Goal: Task Accomplishment & Management: Complete application form

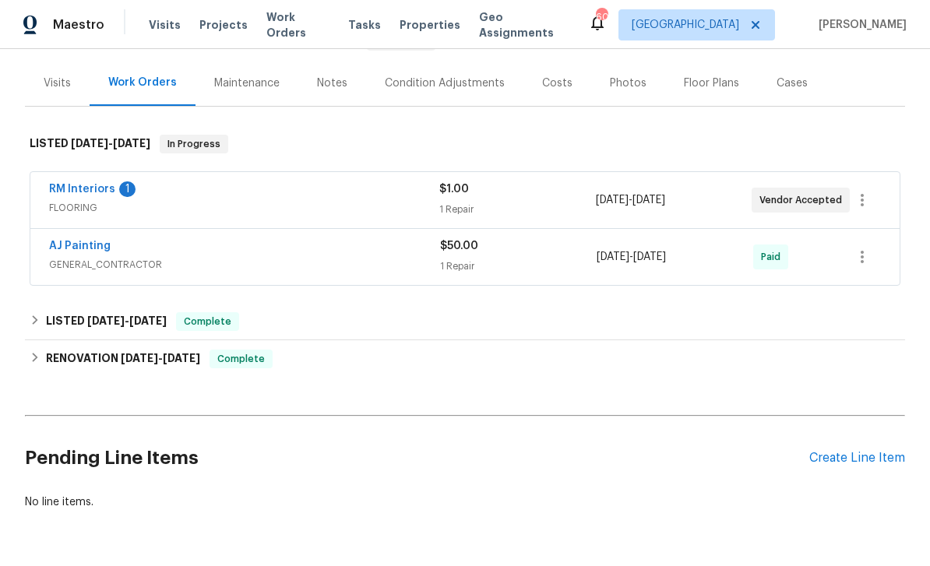
scroll to position [175, 0]
click at [821, 462] on div "Create Line Item" at bounding box center [857, 459] width 96 height 15
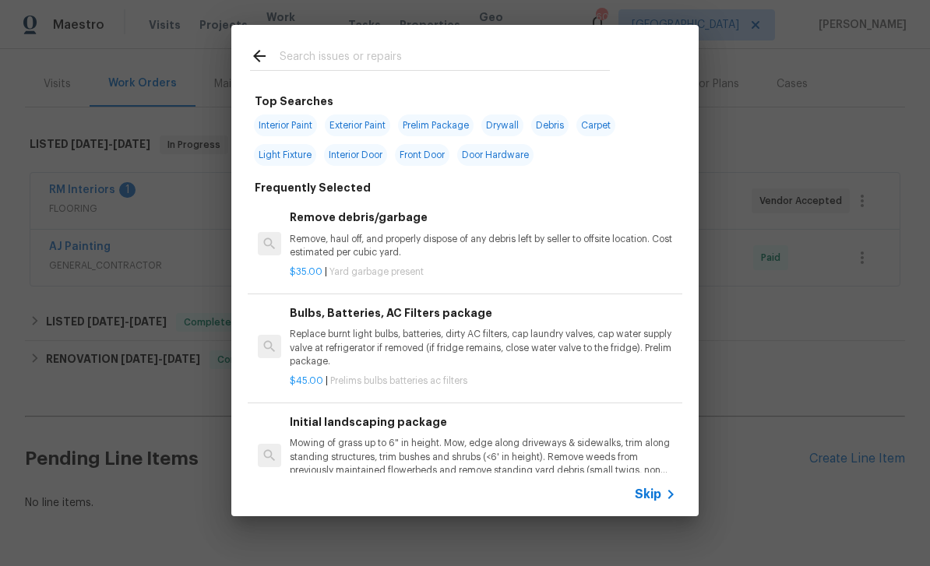
click at [663, 487] on icon at bounding box center [670, 494] width 19 height 19
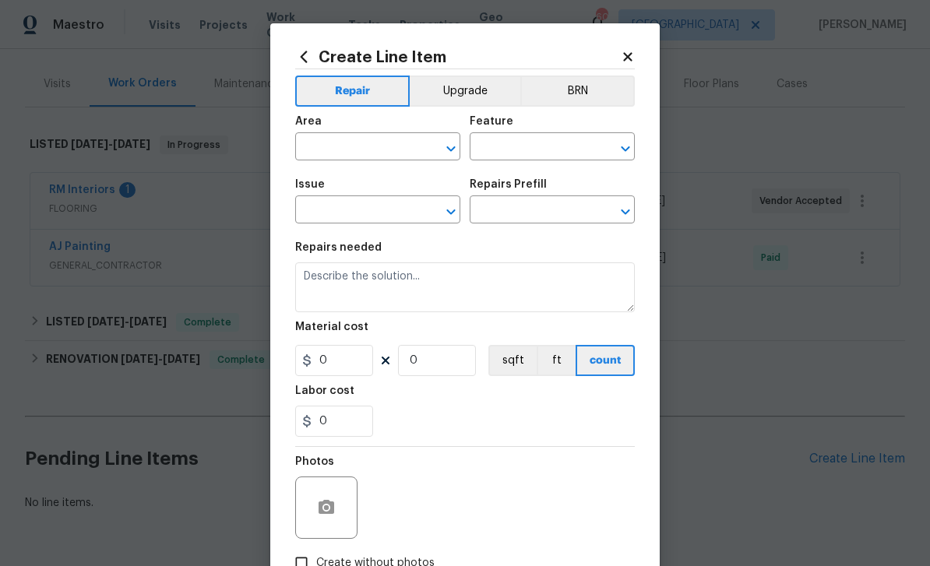
click at [379, 132] on div "Area" at bounding box center [377, 126] width 165 height 20
click at [456, 140] on icon "Open" at bounding box center [450, 148] width 19 height 19
click at [402, 184] on li "Roof" at bounding box center [377, 184] width 165 height 26
type input "Roof"
click at [624, 150] on icon "Open" at bounding box center [624, 148] width 9 height 5
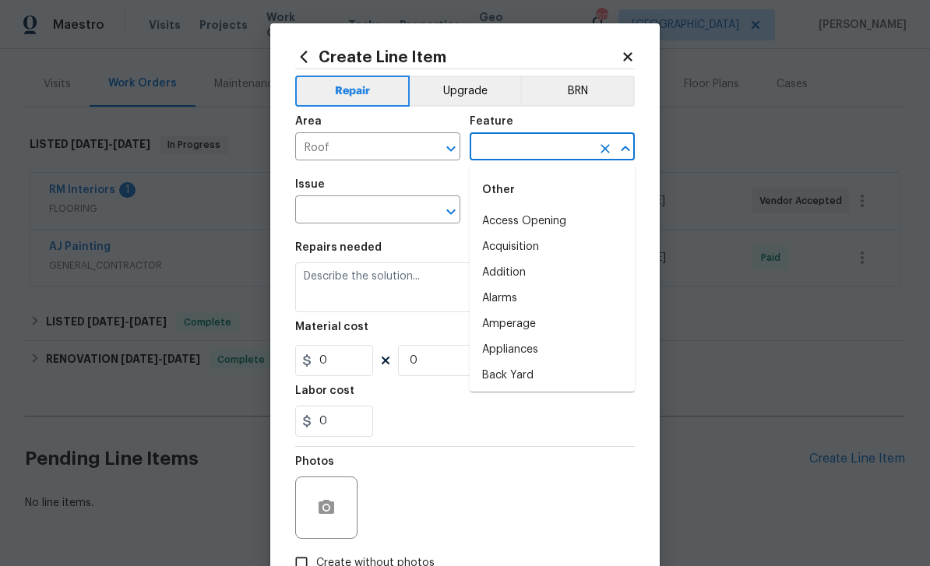
click at [526, 140] on input "text" at bounding box center [529, 148] width 121 height 24
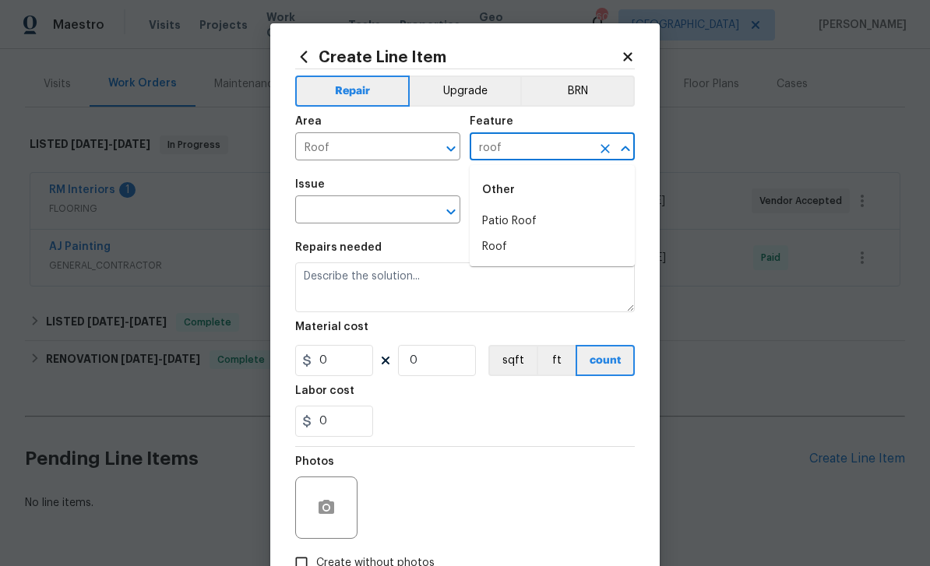
click at [585, 209] on li "Patio Roof" at bounding box center [551, 222] width 165 height 26
type input "Patio Roof"
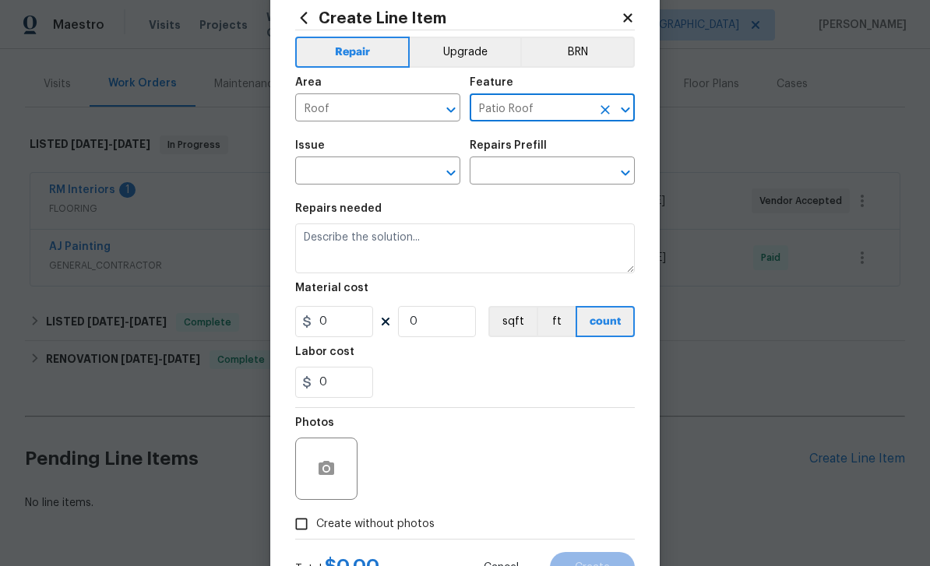
scroll to position [38, 0]
click at [600, 113] on icon "Clear" at bounding box center [605, 111] width 16 height 16
click at [546, 213] on li "Roof" at bounding box center [551, 209] width 165 height 26
type input "Roof"
click at [456, 175] on icon "Open" at bounding box center [450, 173] width 19 height 19
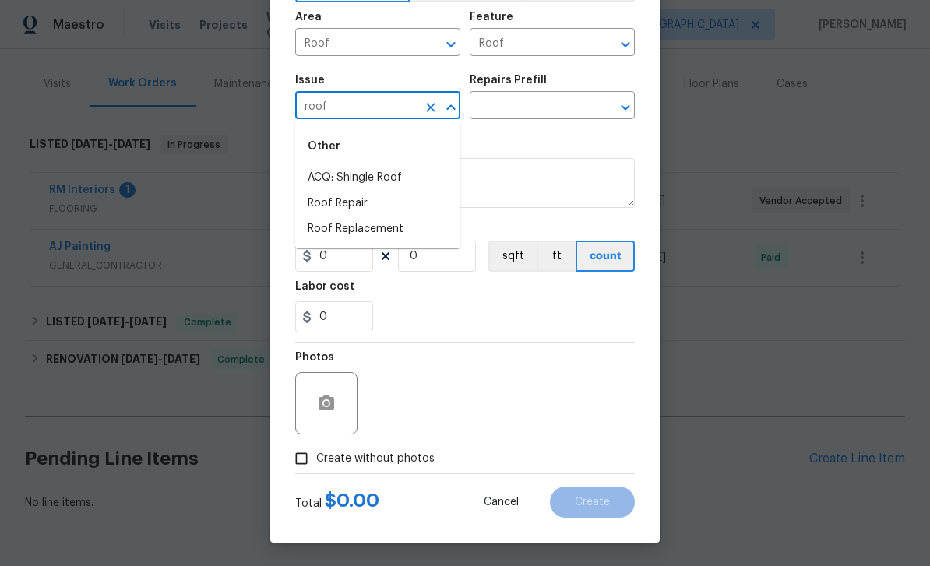
scroll to position [107, 0]
click at [385, 204] on li "Roof Repair" at bounding box center [377, 205] width 165 height 26
type input "Roof Repair"
click at [620, 100] on icon "Open" at bounding box center [625, 107] width 19 height 19
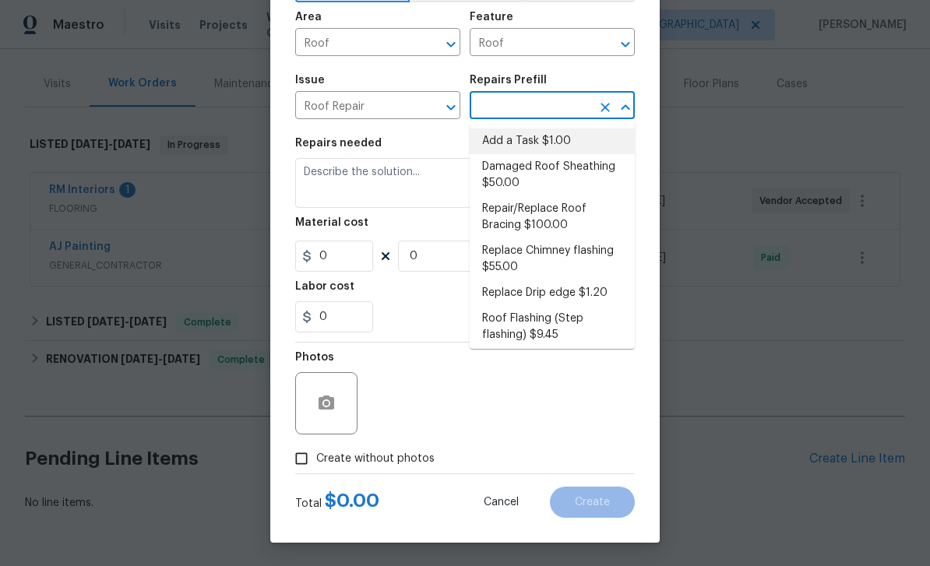
click at [578, 142] on li "Add a Task $1.00" at bounding box center [551, 141] width 165 height 26
type input "Add a Task $1.00"
type input "[PERSON_NAME] and Trim"
type textarea "HPM to detail"
type input "1"
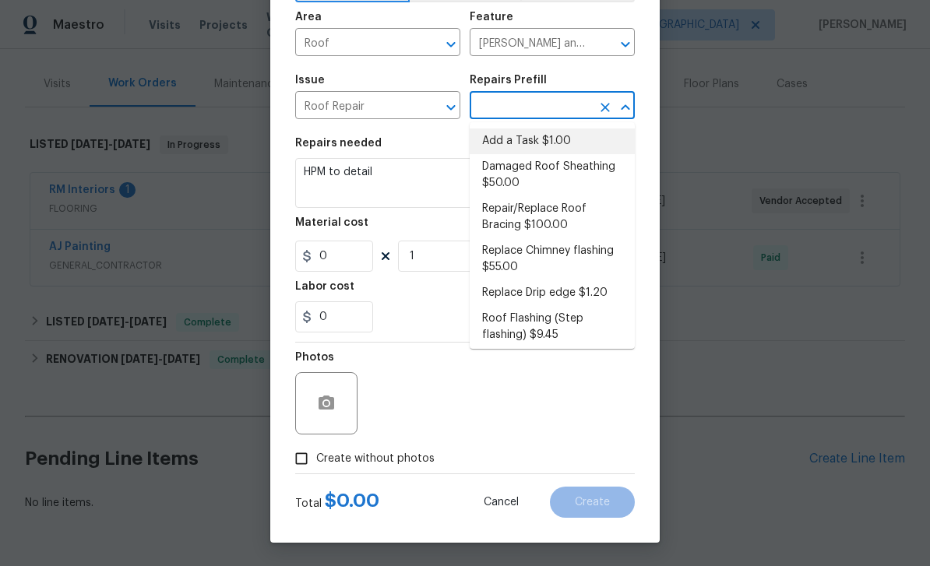
type input "Add a Task $1.00"
type input "1"
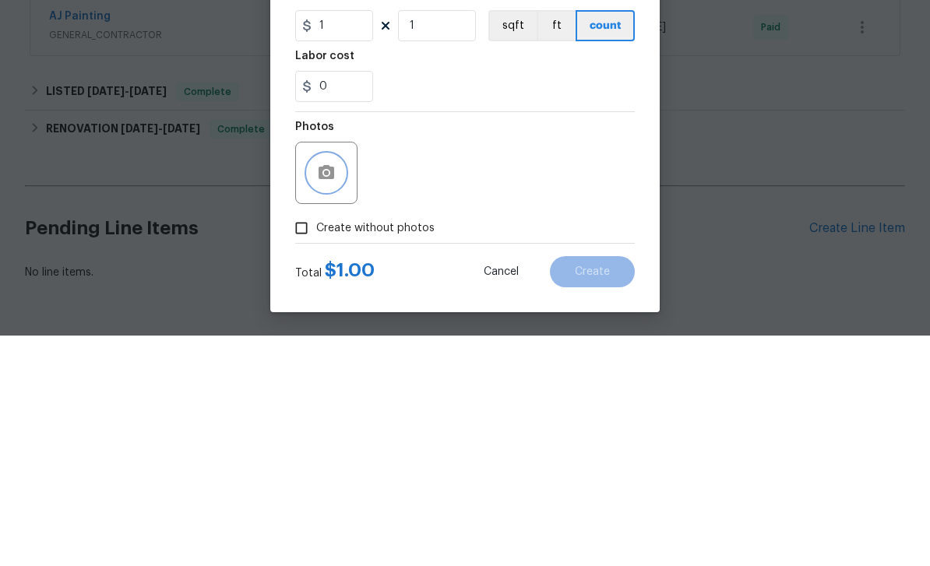
click at [327, 395] on icon "button" at bounding box center [326, 402] width 16 height 14
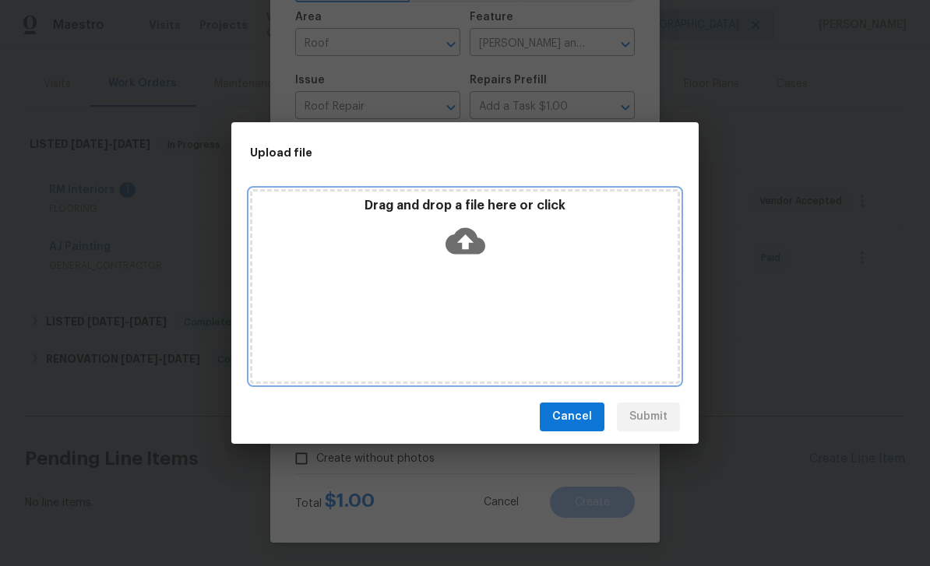
click at [476, 218] on div "Drag and drop a file here or click" at bounding box center [464, 231] width 425 height 67
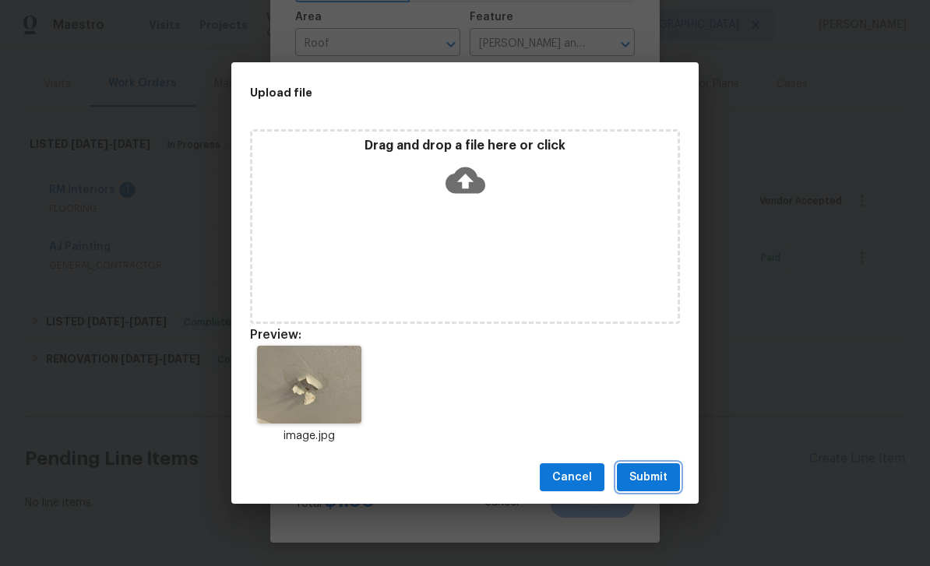
click at [661, 466] on button "Submit" at bounding box center [648, 477] width 63 height 29
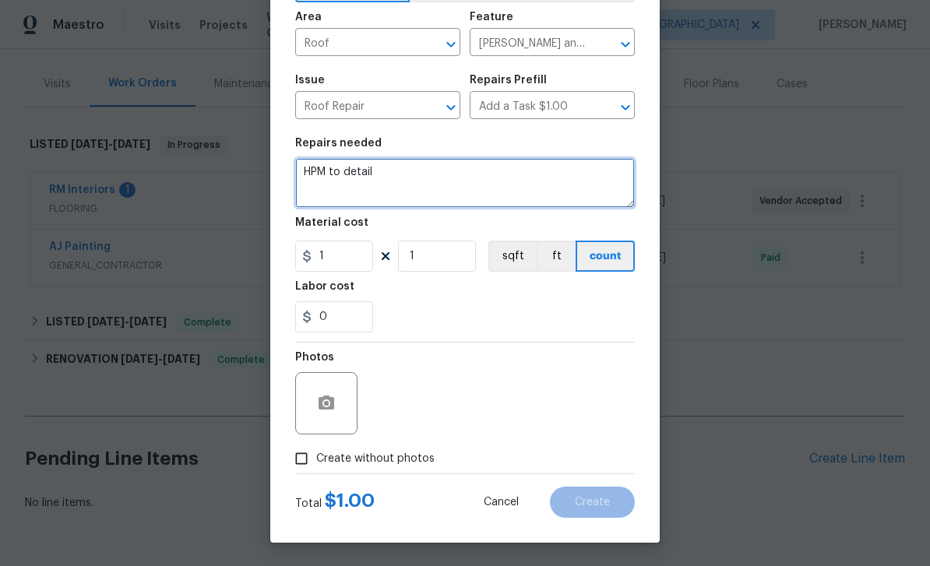
click at [528, 181] on textarea "HPM to detail" at bounding box center [464, 183] width 339 height 50
type textarea "H"
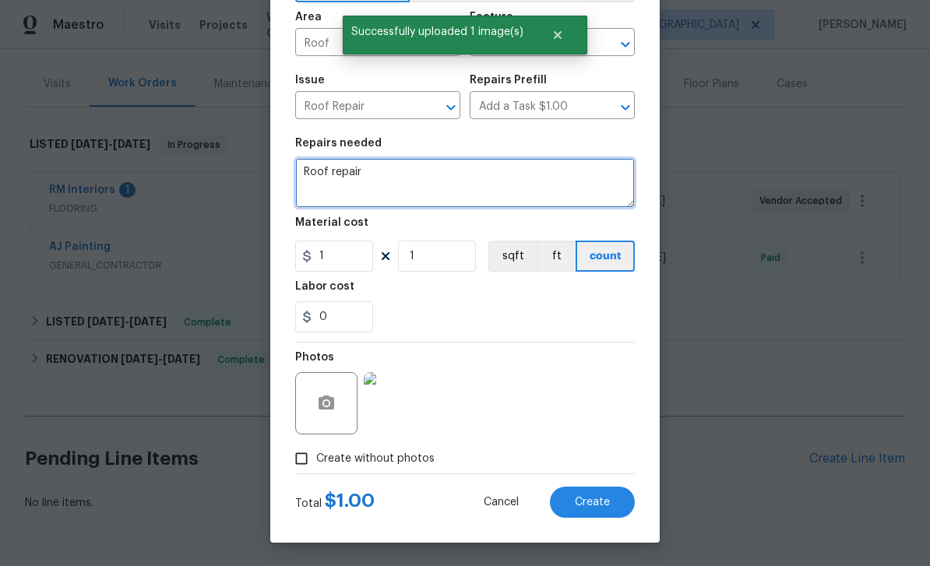
type textarea "Roof repair"
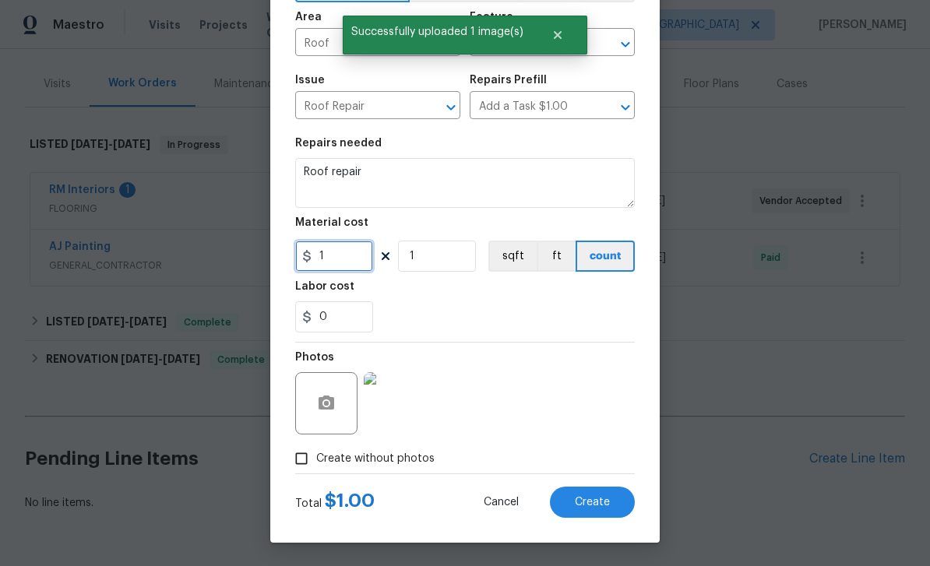
click at [361, 251] on input "1" at bounding box center [334, 256] width 78 height 31
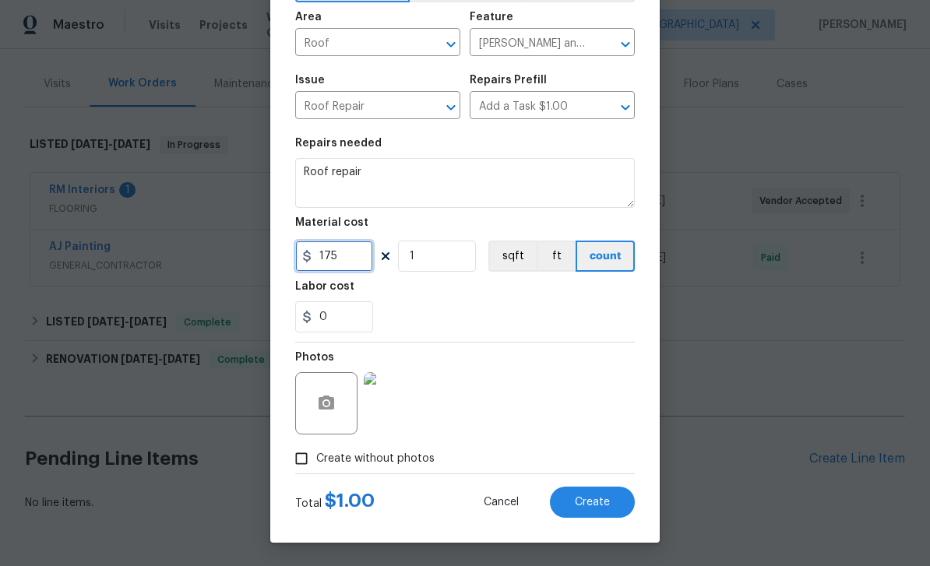
type input "175"
click at [607, 501] on form "Repair Upgrade BRN Area Roof ​ Feature [PERSON_NAME] and Trim ​ Issue Roof Repa…" at bounding box center [464, 241] width 339 height 553
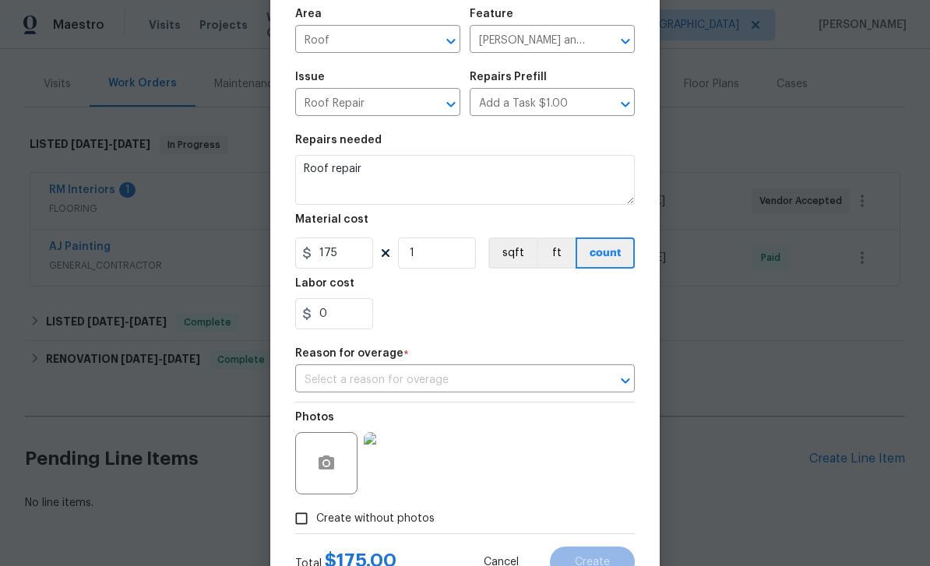
click at [613, 383] on button "Clear" at bounding box center [605, 381] width 22 height 22
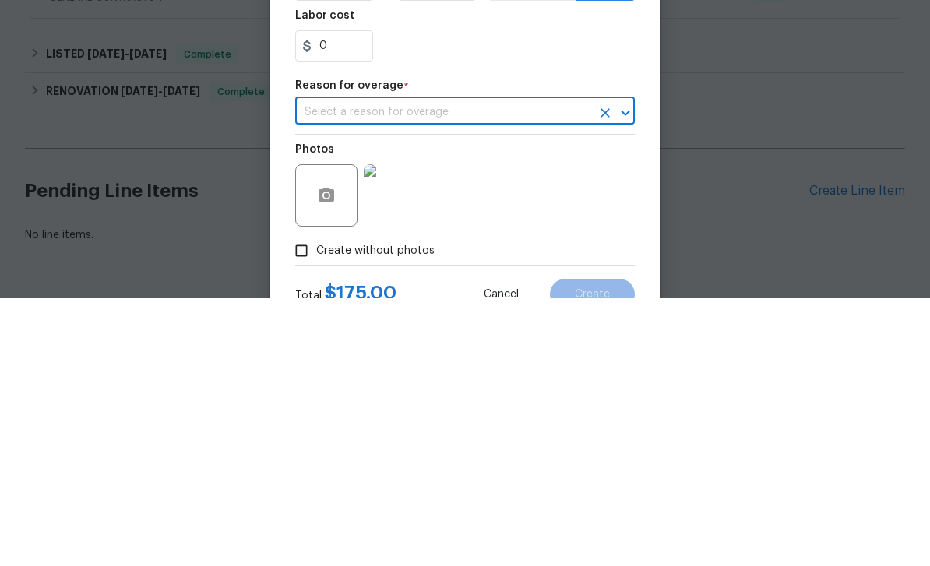
click at [622, 371] on icon "Open" at bounding box center [625, 380] width 19 height 19
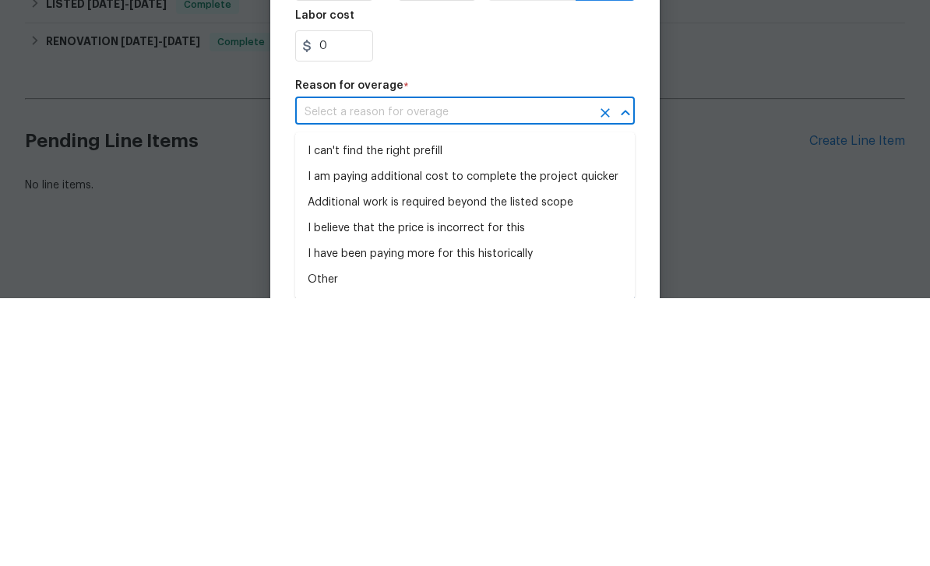
click at [571, 406] on li "I can't find the right prefill" at bounding box center [464, 419] width 339 height 26
type input "I can't find the right prefill"
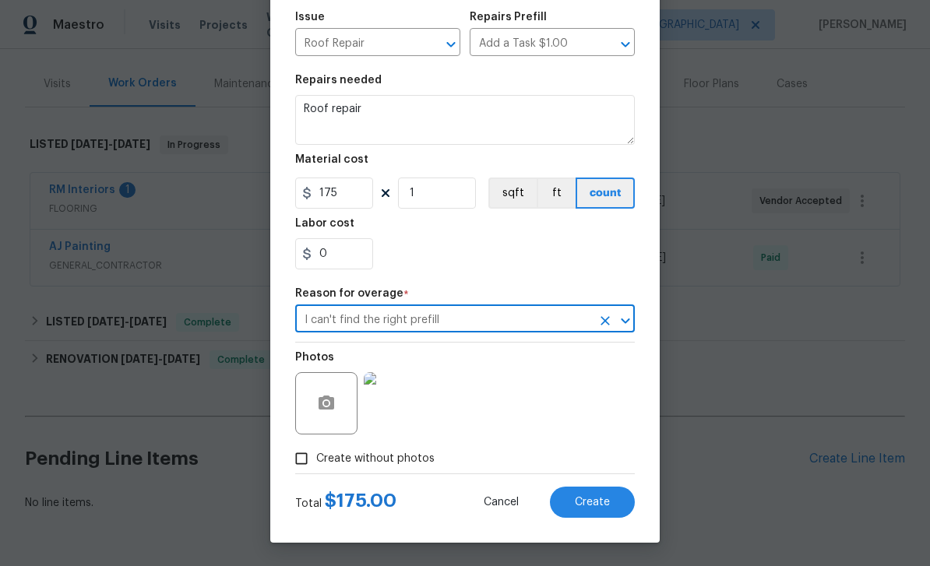
scroll to position [172, 0]
click at [612, 497] on button "Create" at bounding box center [592, 502] width 85 height 31
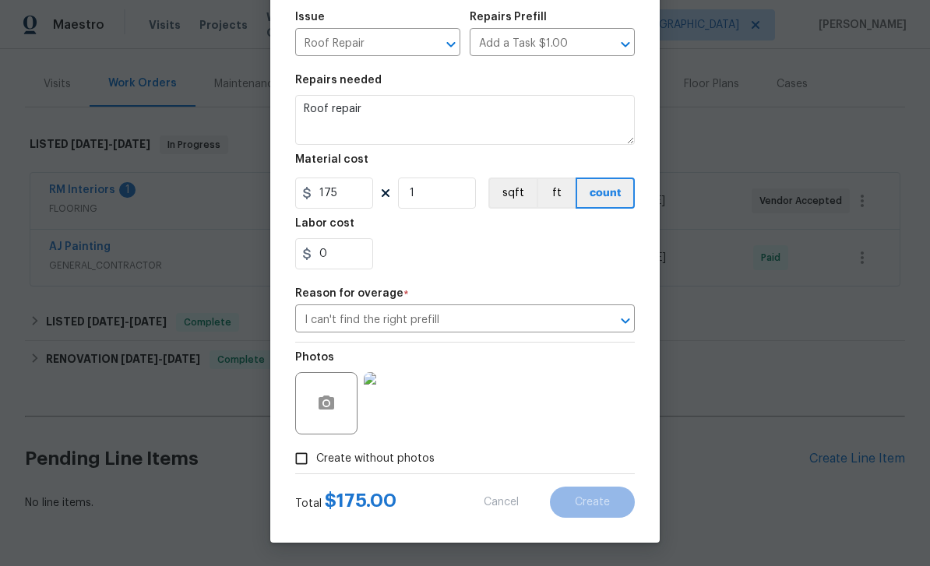
type input "0"
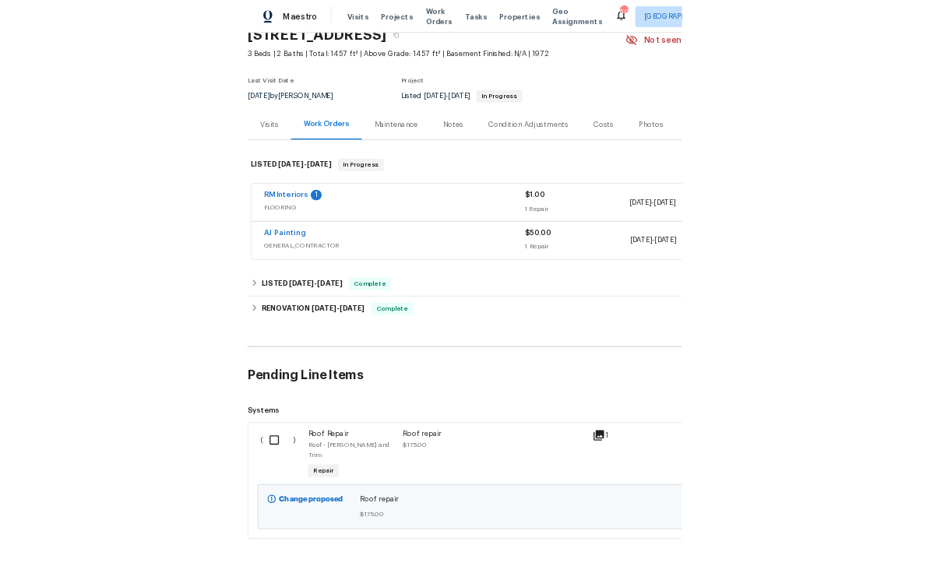
scroll to position [50, 0]
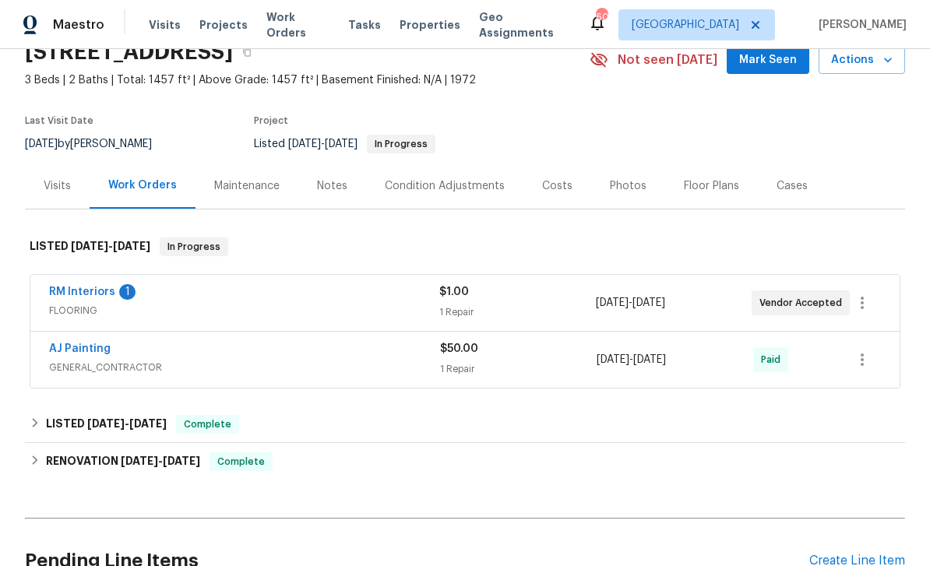
click at [857, 554] on div "Create Line Item" at bounding box center [857, 561] width 96 height 15
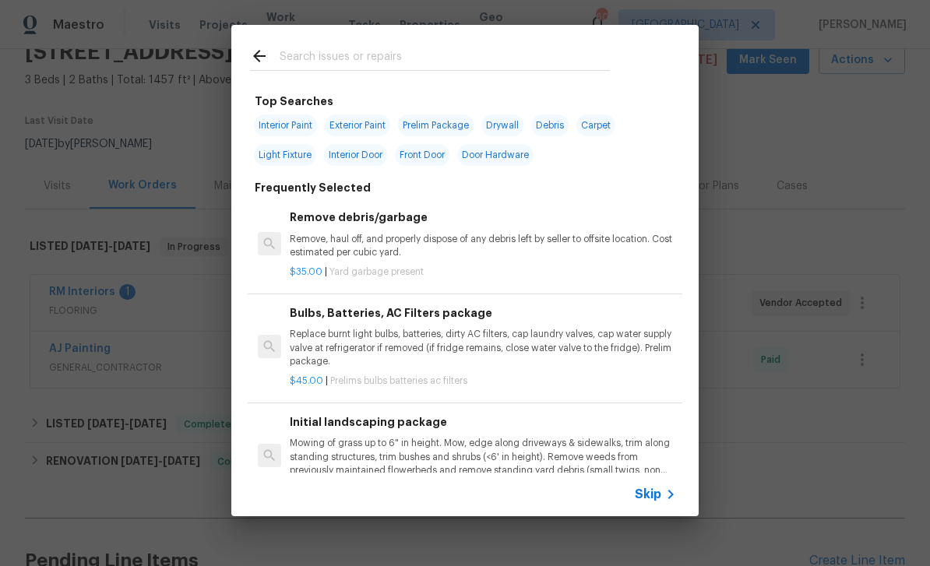
click at [645, 501] on span "Skip" at bounding box center [648, 495] width 26 height 16
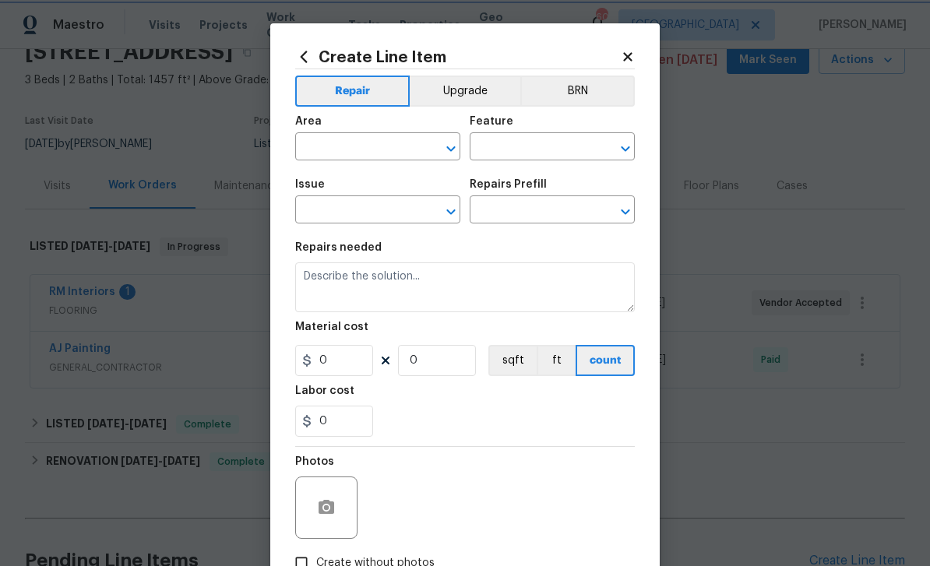
click at [452, 139] on button "Open" at bounding box center [451, 149] width 22 height 22
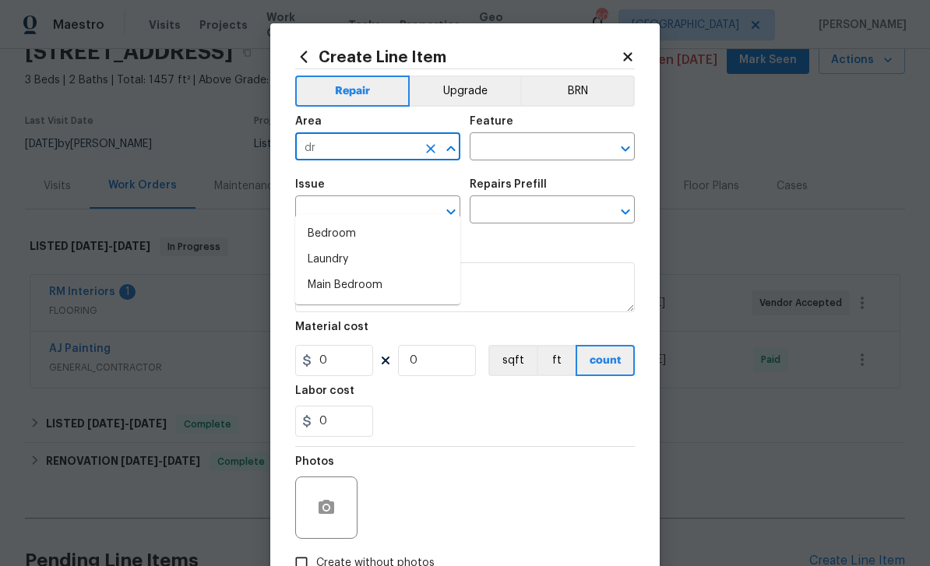
type input "d"
click at [406, 221] on li "Bedroom" at bounding box center [377, 234] width 165 height 26
type input "Bedroom"
click at [629, 140] on icon "Open" at bounding box center [625, 148] width 19 height 19
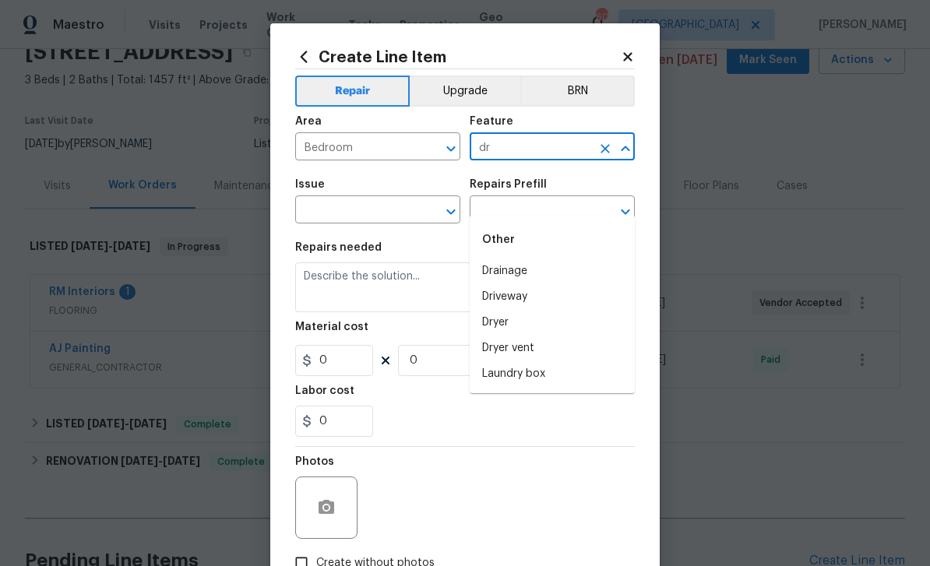
type input "d"
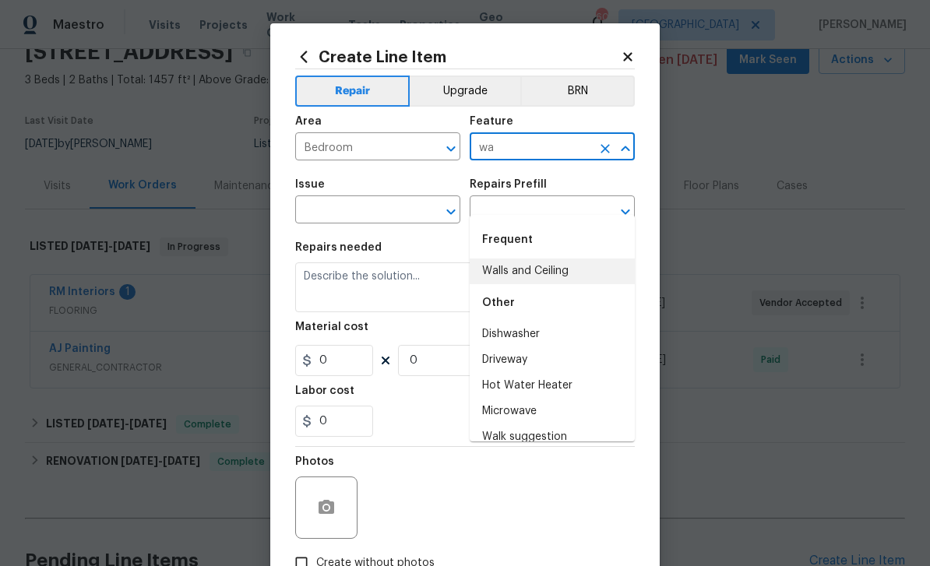
click at [575, 258] on li "Walls and Ceiling" at bounding box center [551, 271] width 165 height 26
type input "Walls and Ceiling"
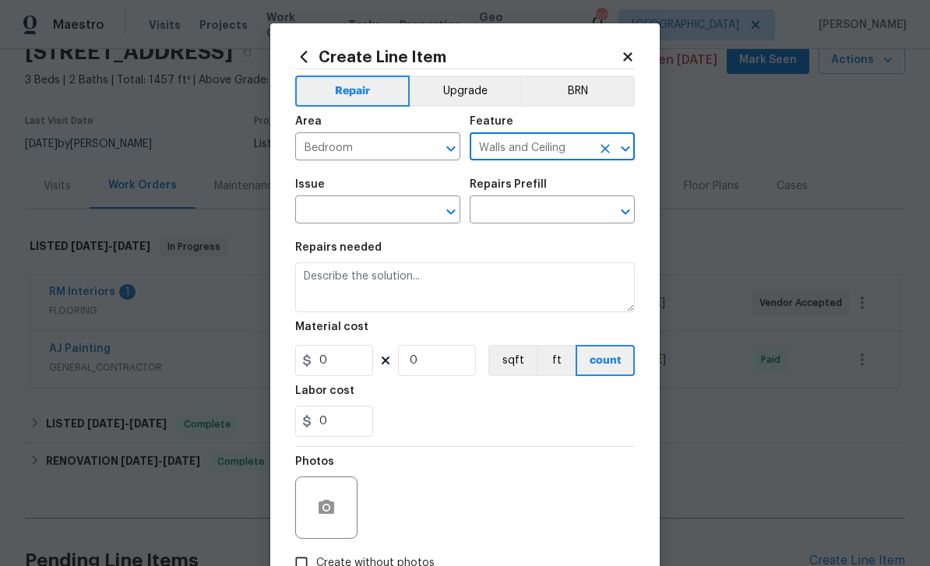
click at [383, 206] on input "text" at bounding box center [355, 211] width 121 height 24
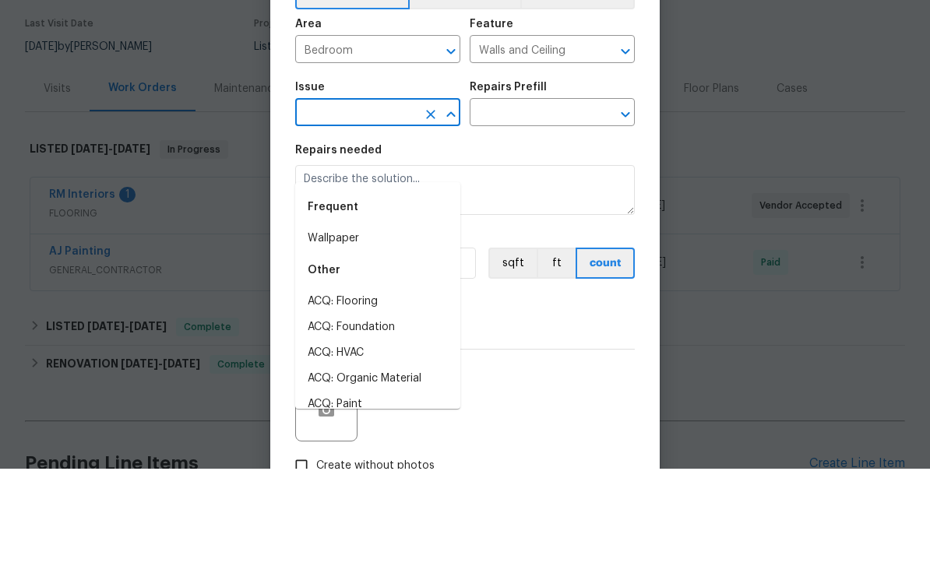
type input "f"
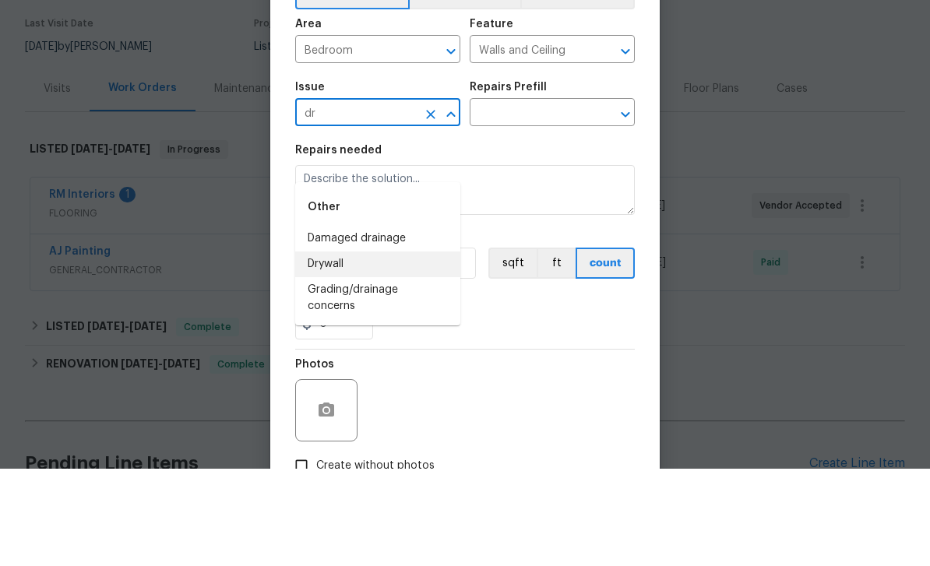
click at [386, 349] on li "Drywall" at bounding box center [377, 362] width 165 height 26
type input "Drywall"
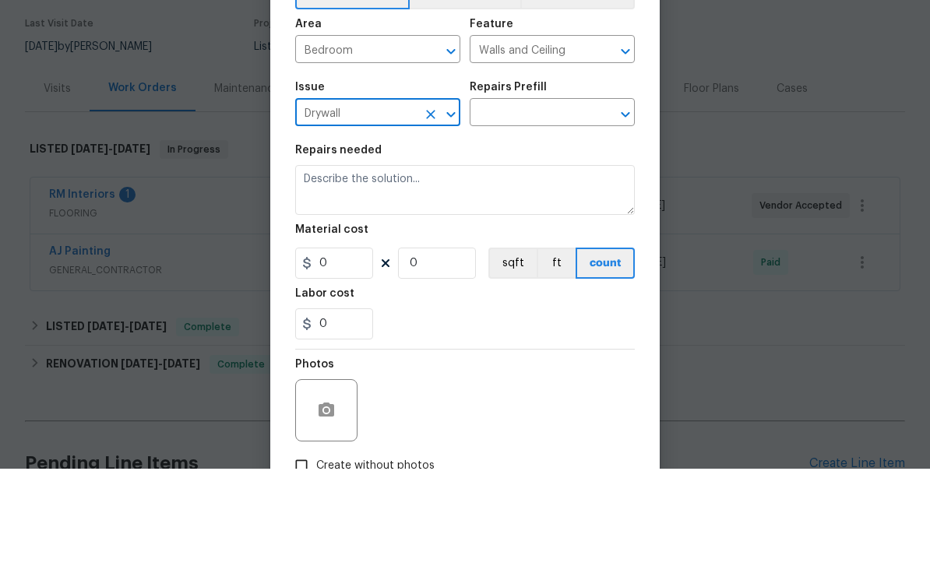
click at [626, 199] on div "​" at bounding box center [551, 211] width 165 height 24
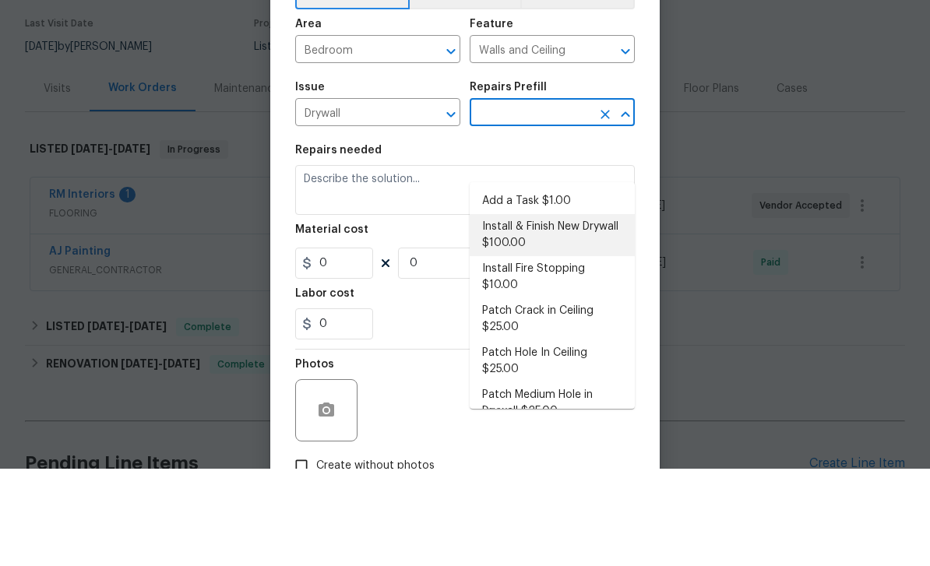
click at [603, 311] on li "Install & Finish New Drywall $100.00" at bounding box center [551, 332] width 165 height 42
type input "Install & Finish New Drywall $100.00"
type textarea "Remove the existing damaged drywall and replace with new. Ensure that the new d…"
type input "1"
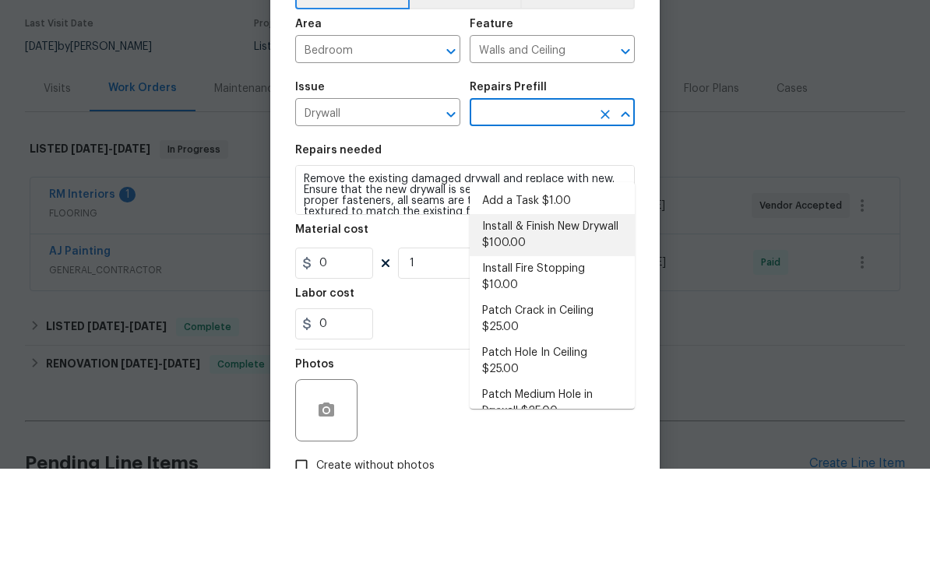
type input "Install & Finish New Drywall $100.00"
type input "100"
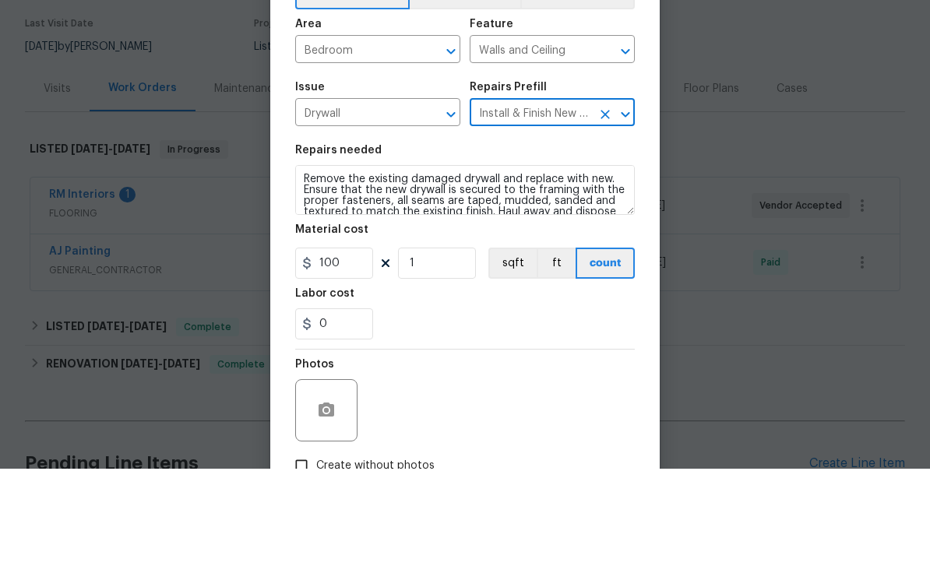
click at [621, 202] on icon "Open" at bounding box center [625, 211] width 19 height 19
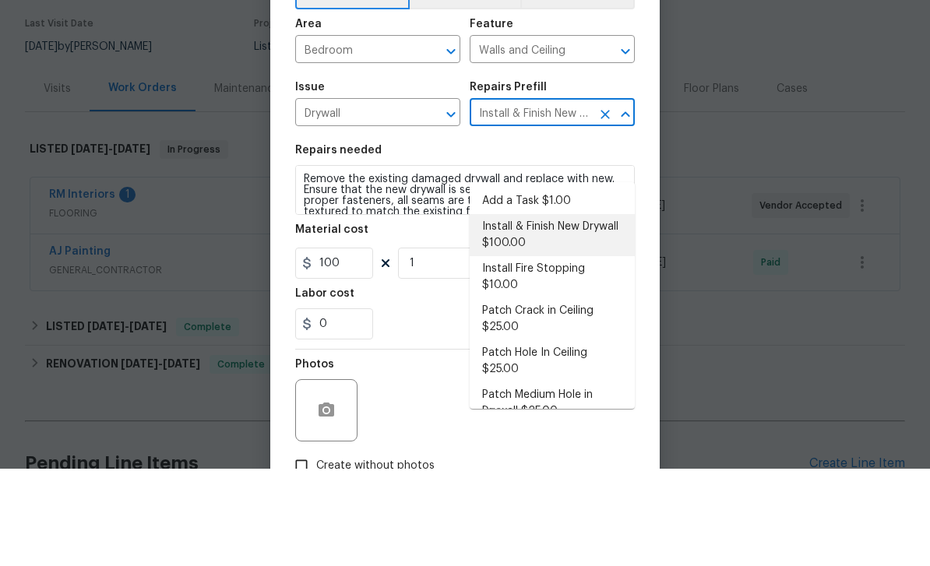
click at [605, 207] on icon "Clear" at bounding box center [604, 211] width 9 height 9
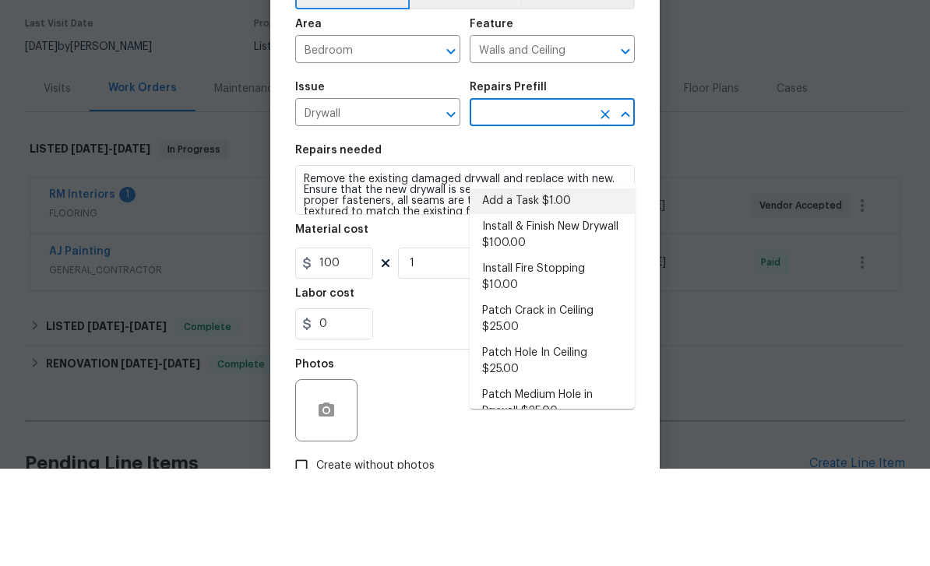
click at [571, 286] on li "Add a Task $1.00" at bounding box center [551, 299] width 165 height 26
type input "Add a Task $1.00"
type textarea "HPM to detail"
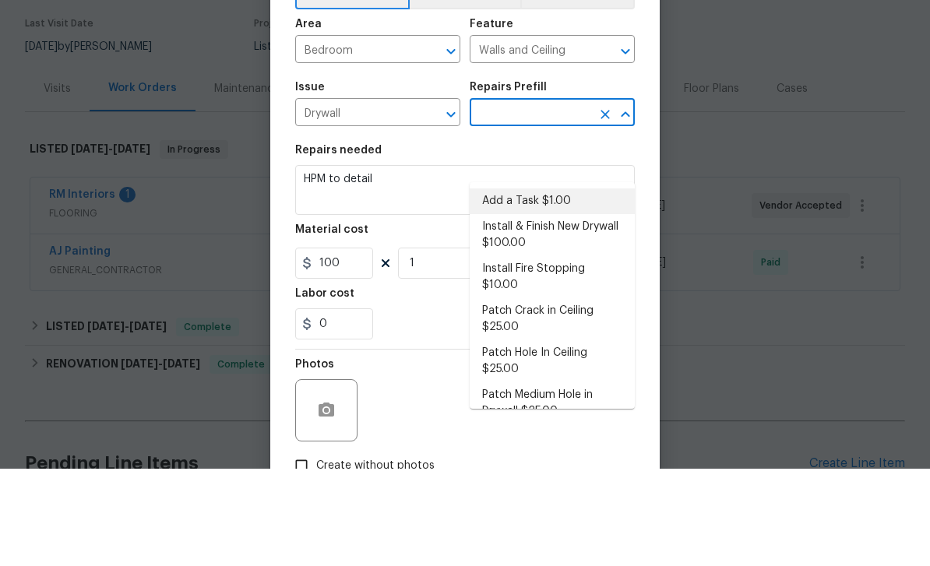
type input "Add a Task $1.00"
type input "1"
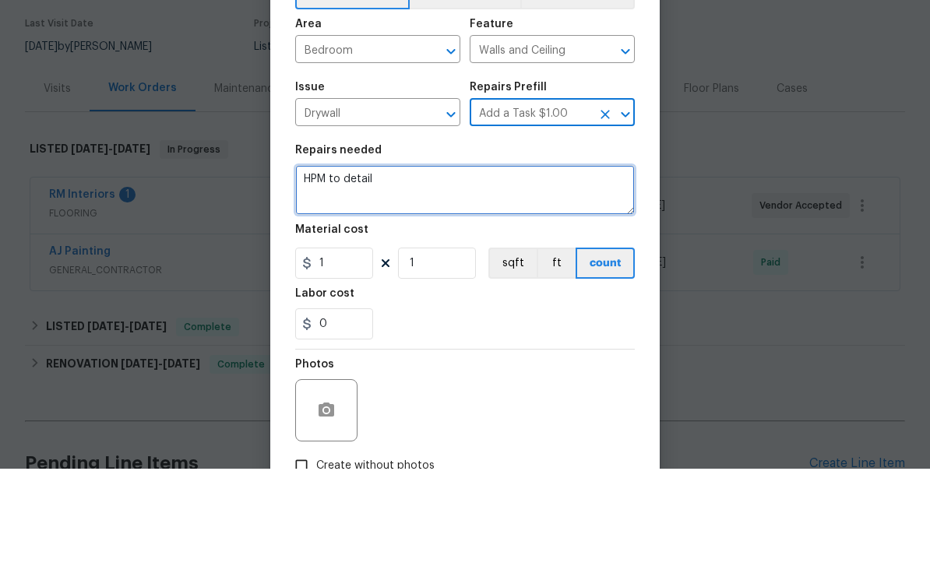
click at [540, 262] on textarea "HPM to detail" at bounding box center [464, 287] width 339 height 50
type textarea "H"
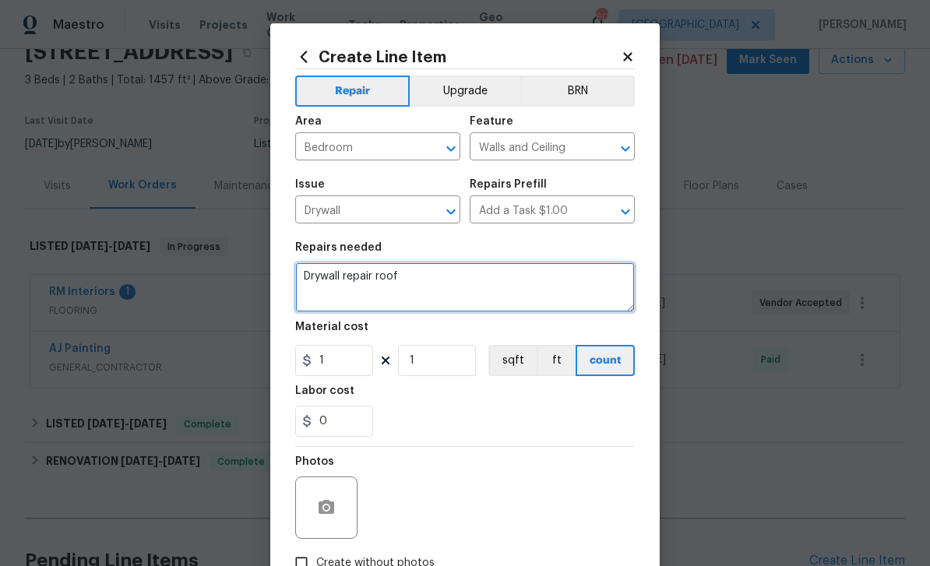
type textarea "Drywall repair roof"
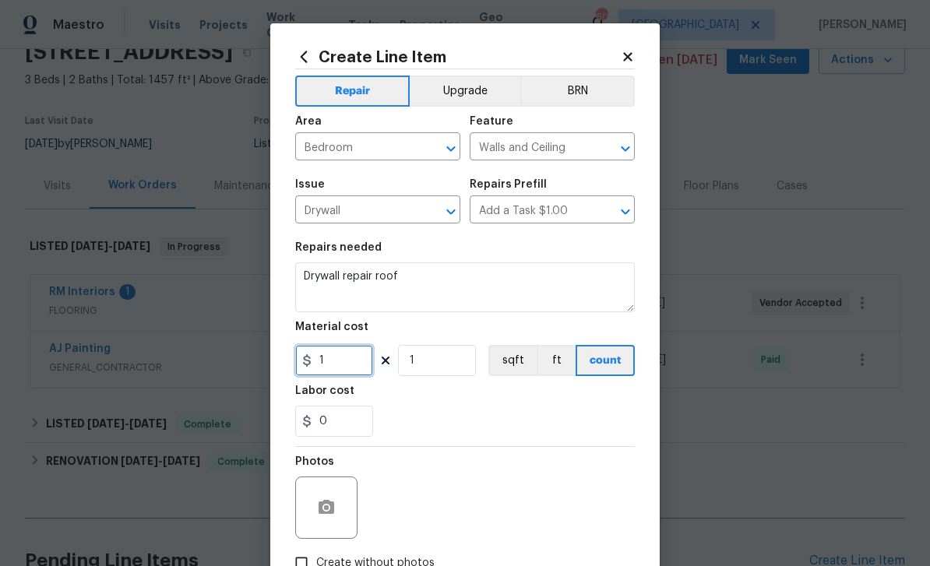
click at [358, 362] on input "1" at bounding box center [334, 360] width 78 height 31
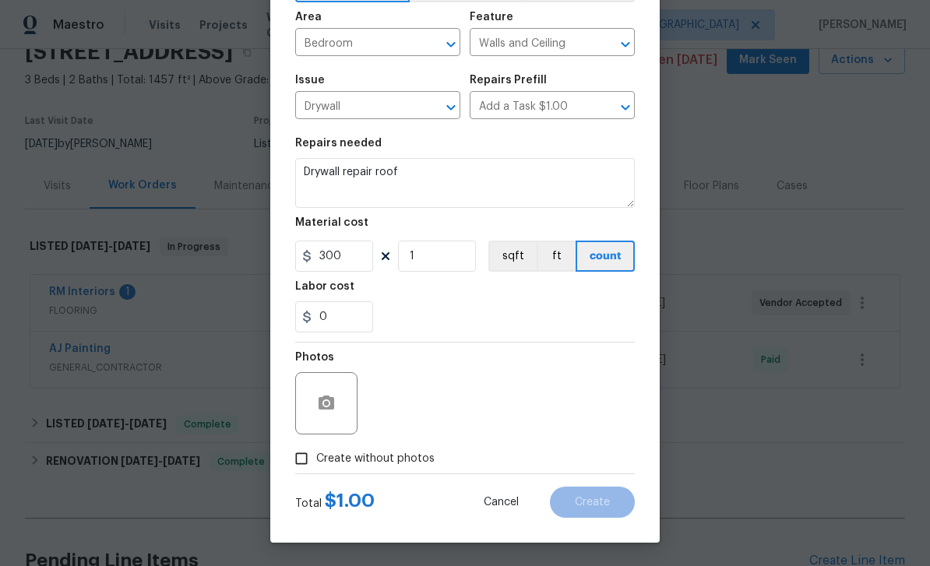
scroll to position [107, 0]
type input "300"
click at [323, 396] on icon "button" at bounding box center [326, 402] width 16 height 14
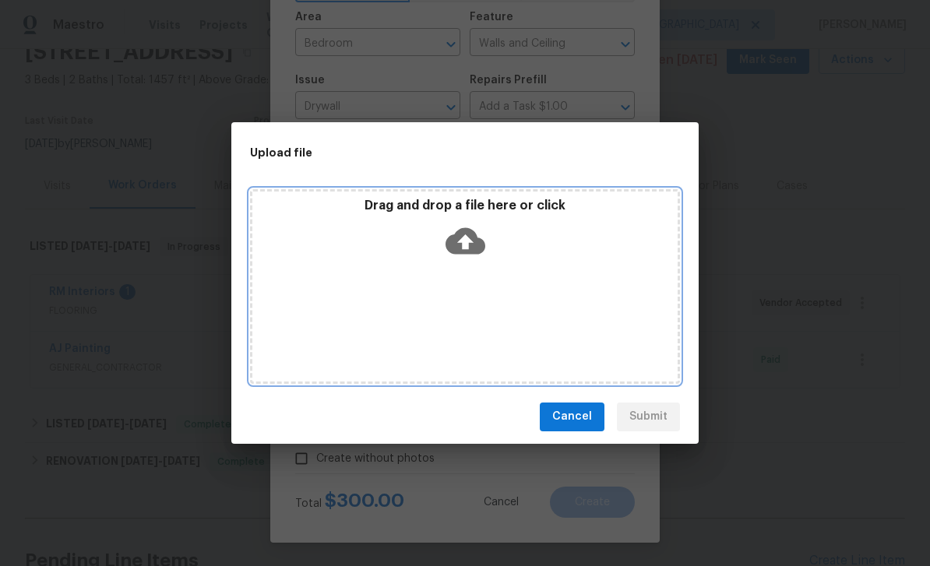
click at [486, 239] on div "Drag and drop a file here or click" at bounding box center [464, 231] width 425 height 67
click at [480, 234] on icon at bounding box center [465, 241] width 40 height 40
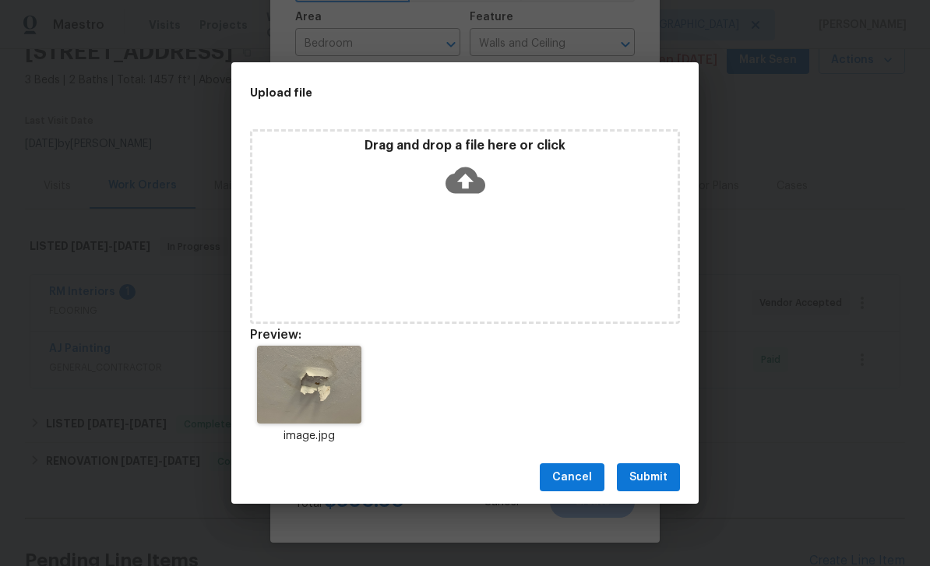
click at [642, 480] on span "Submit" at bounding box center [648, 477] width 38 height 19
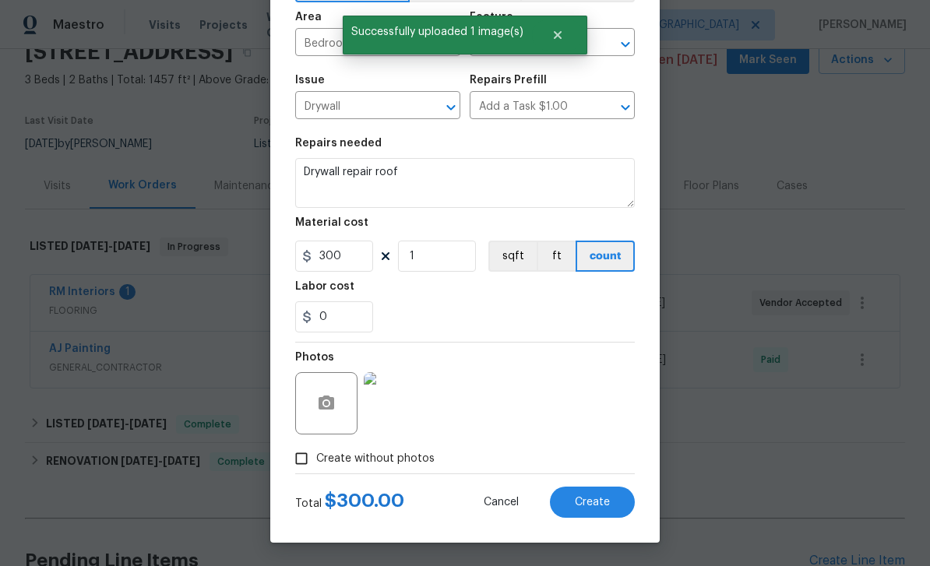
click at [610, 502] on button "Create" at bounding box center [592, 502] width 85 height 31
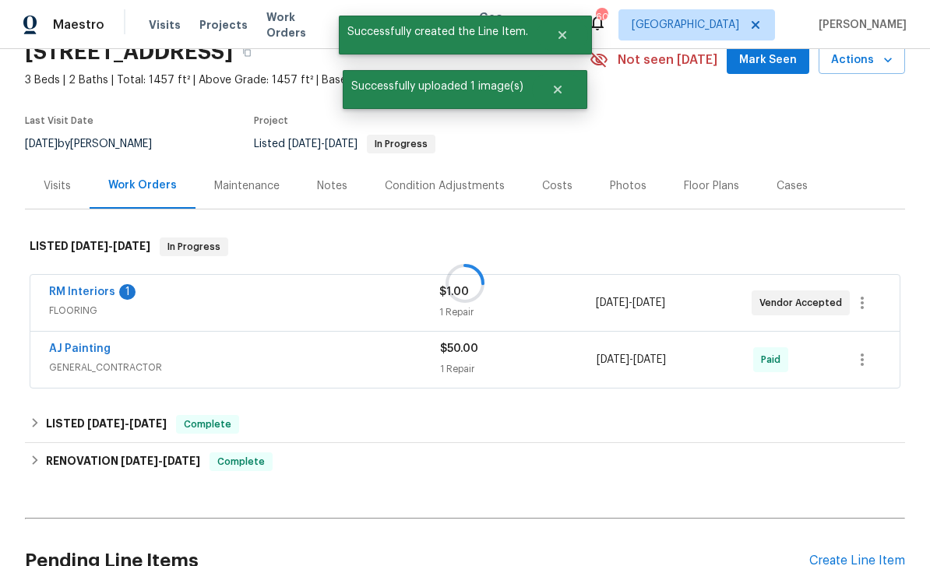
click at [604, 495] on div at bounding box center [465, 283] width 930 height 566
